Goal: Navigation & Orientation: Find specific page/section

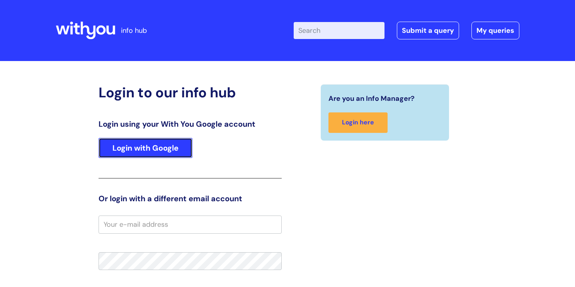
click at [182, 141] on link "Login with Google" at bounding box center [146, 148] width 94 height 20
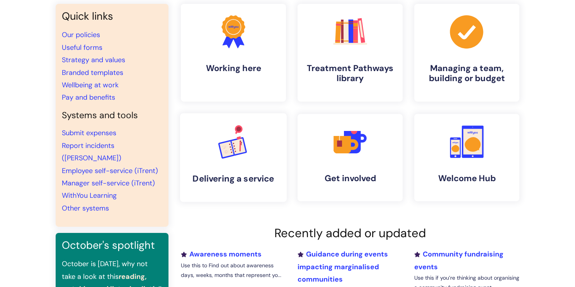
scroll to position [63, 0]
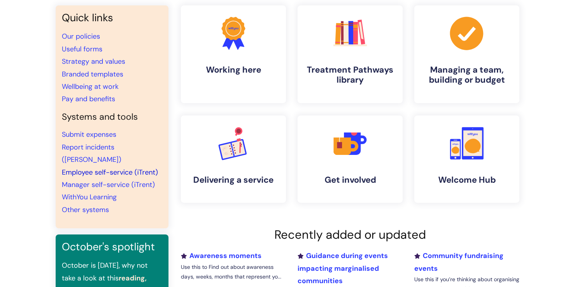
click at [115, 168] on link "Employee self-service (iTrent)" at bounding box center [110, 172] width 96 height 9
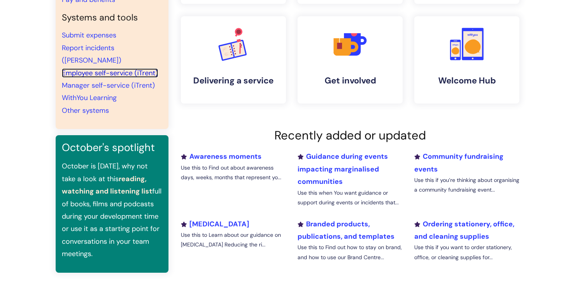
scroll to position [163, 0]
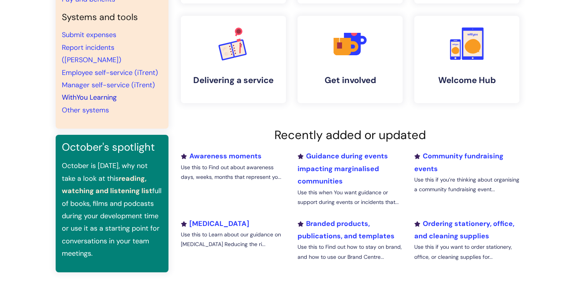
click at [102, 93] on link "WithYou Learning" at bounding box center [89, 97] width 55 height 9
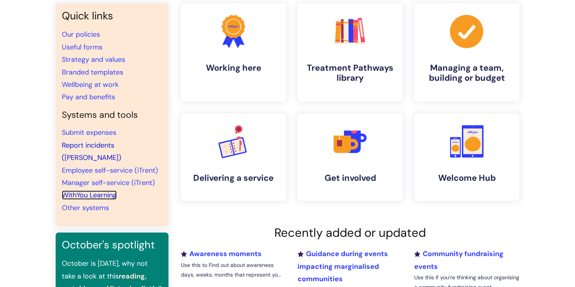
scroll to position [0, 0]
